Goal: Connect with others: Connect with others

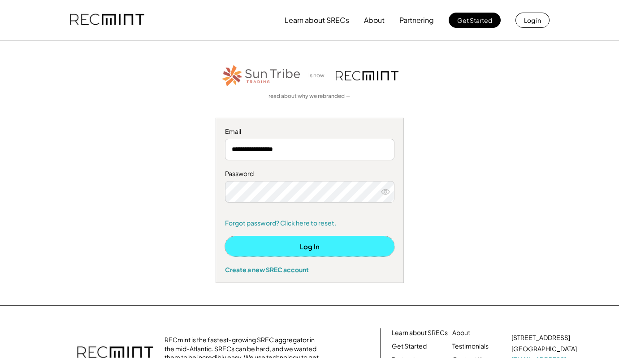
click at [284, 244] on button "Log In" at bounding box center [310, 246] width 170 height 20
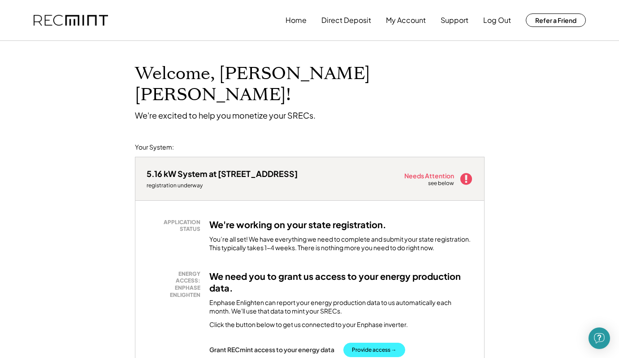
click at [386, 342] on button "Provide access →" at bounding box center [375, 349] width 62 height 14
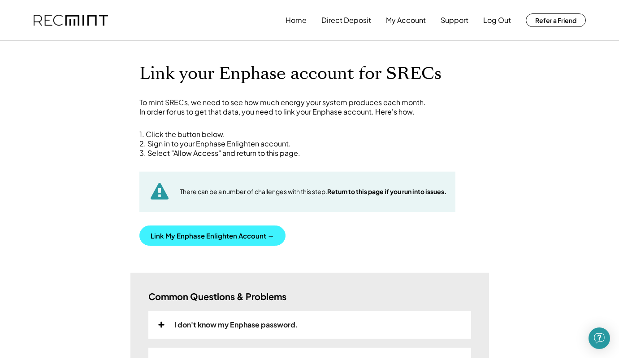
click at [245, 233] on button "Link My Enphase Enlighten Account →" at bounding box center [213, 235] width 146 height 20
click at [251, 231] on button "Link My Enphase Enlighten Account →" at bounding box center [213, 235] width 146 height 20
